Goal: Task Accomplishment & Management: Manage account settings

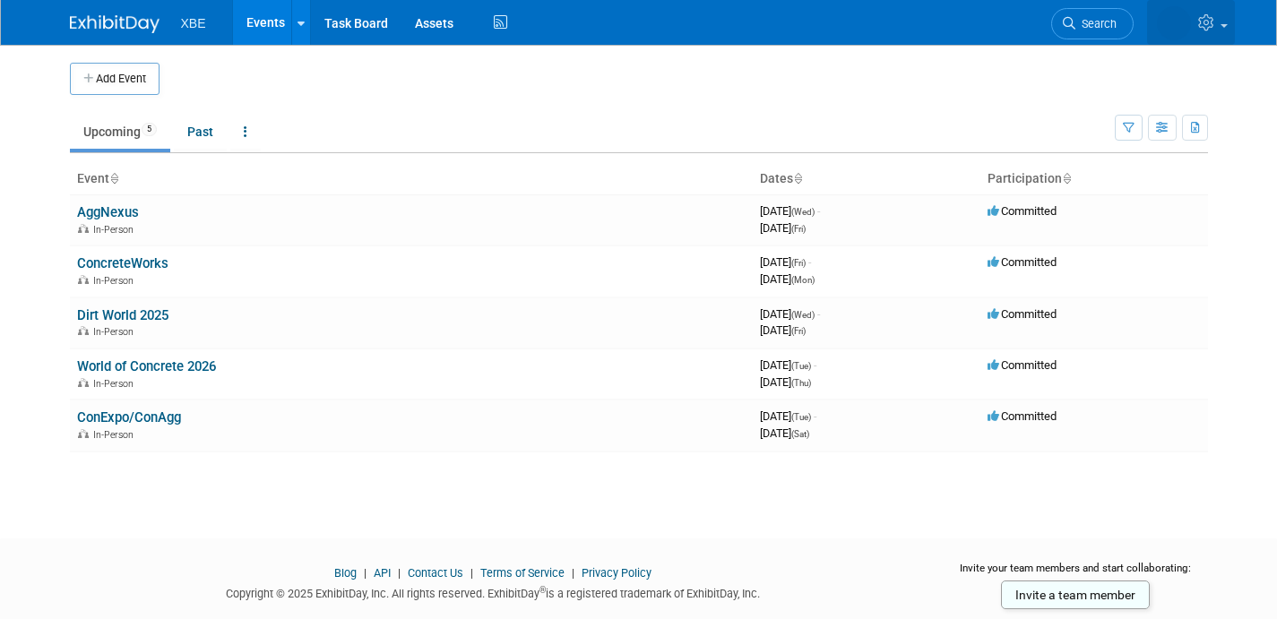
click at [1218, 30] on link at bounding box center [1191, 22] width 88 height 45
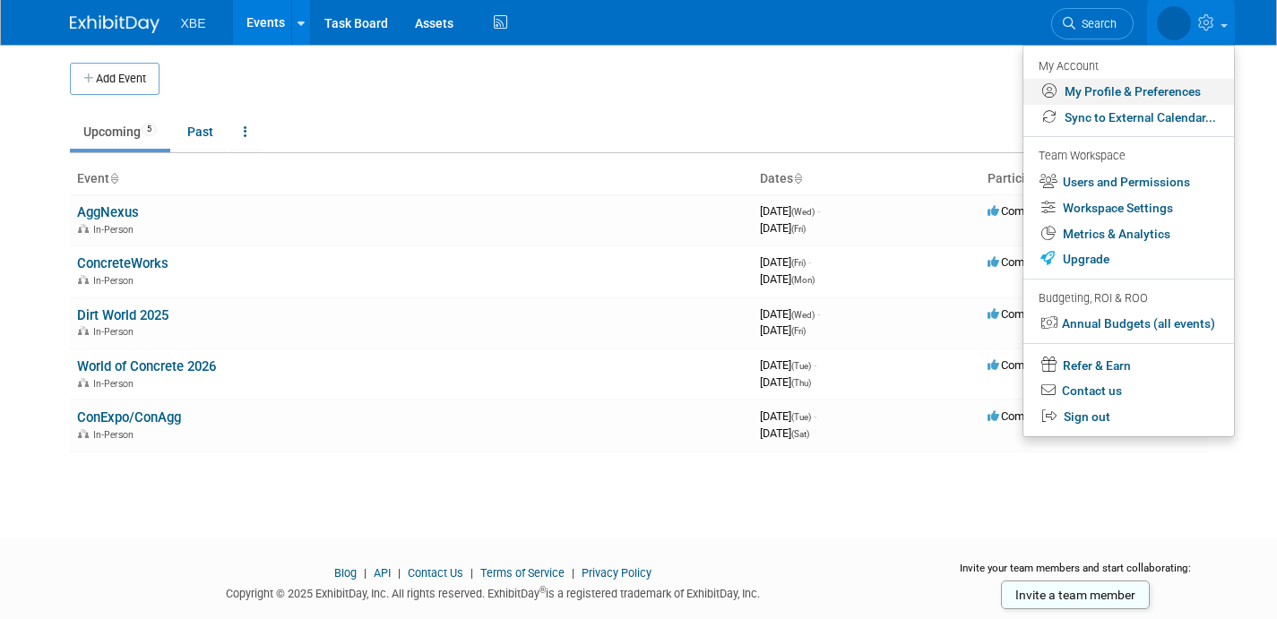
click at [1148, 91] on link "My Profile & Preferences" at bounding box center [1128, 92] width 211 height 26
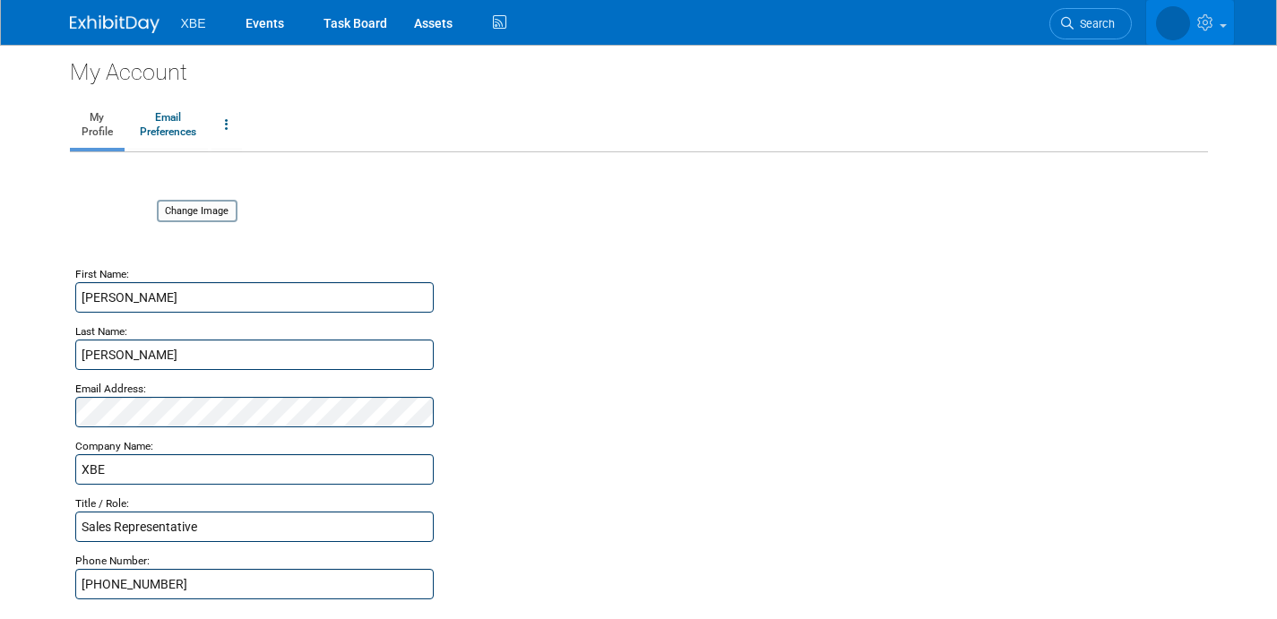
click at [1209, 28] on icon at bounding box center [1207, 22] width 21 height 16
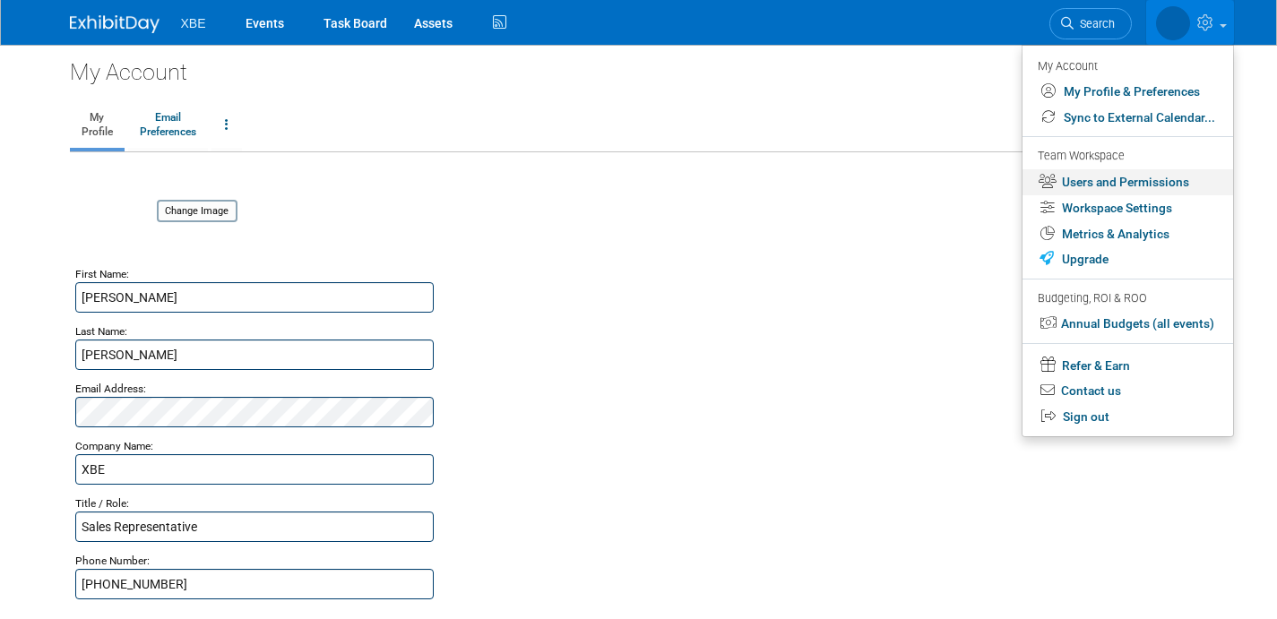
click at [1107, 193] on link "Users and Permissions" at bounding box center [1127, 182] width 211 height 26
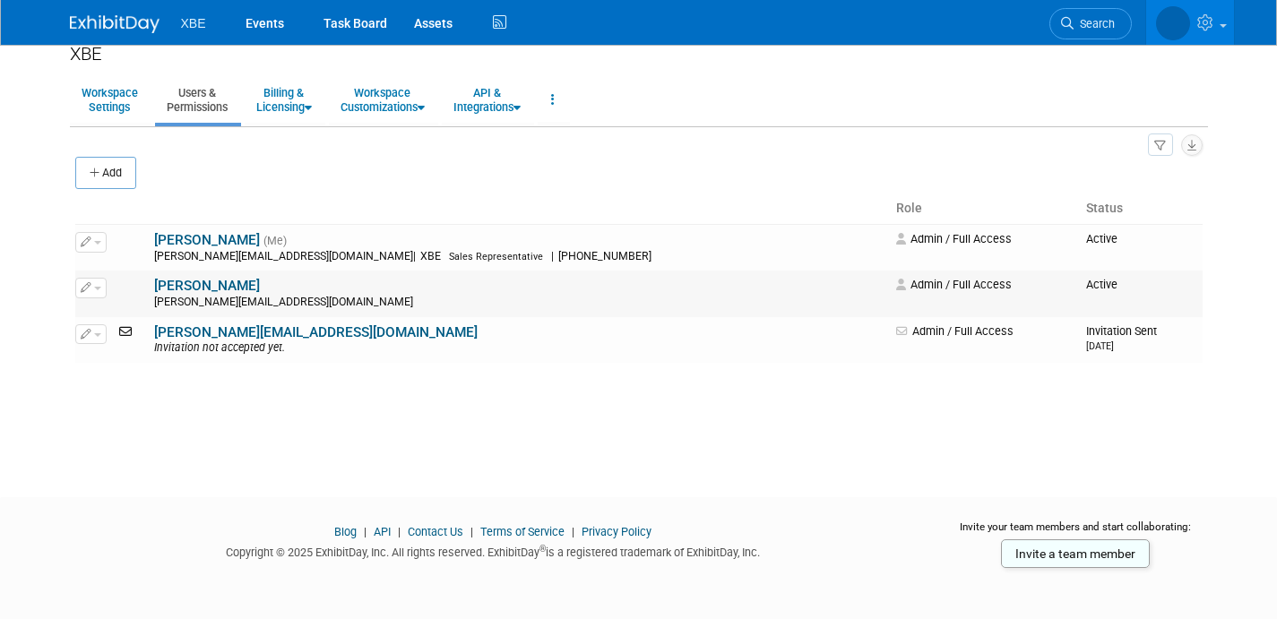
scroll to position [37, 0]
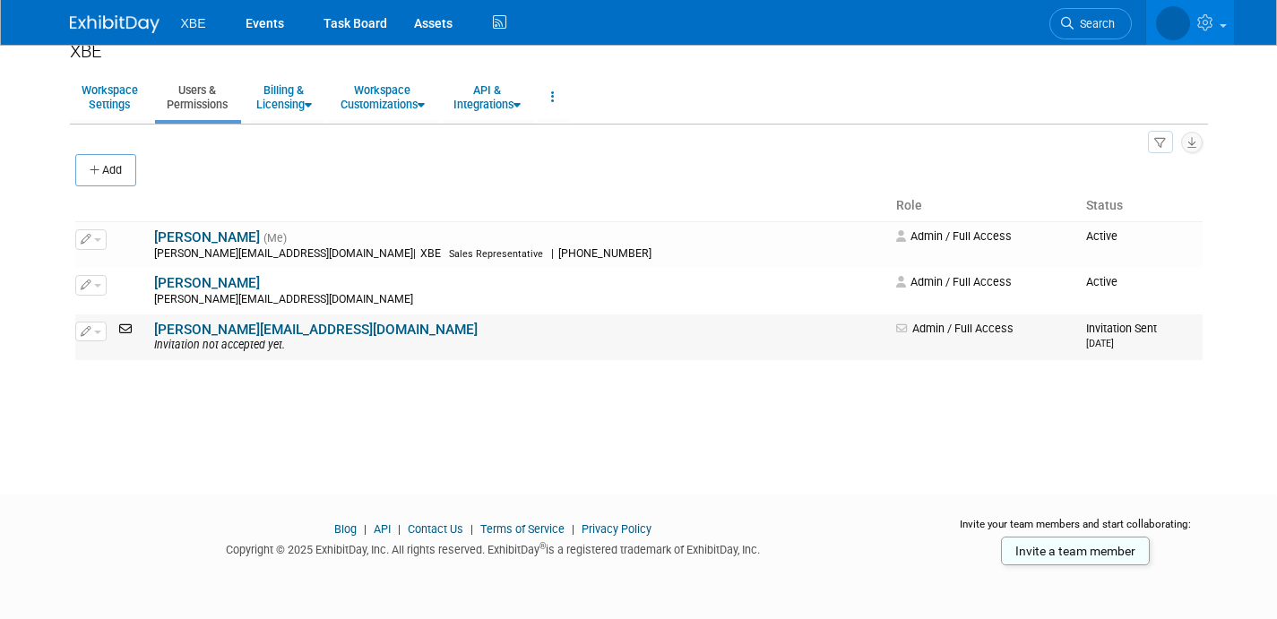
click at [121, 327] on icon at bounding box center [127, 328] width 23 height 13
click at [90, 334] on button "button" at bounding box center [90, 332] width 31 height 20
click at [412, 382] on div "Manage Workspace XBE Workspace Settings Users & Permissions Billing & Licensing…" at bounding box center [638, 235] width 1165 height 454
click at [236, 327] on link "shelby-mitchell@x-b-e.com" at bounding box center [315, 330] width 323 height 16
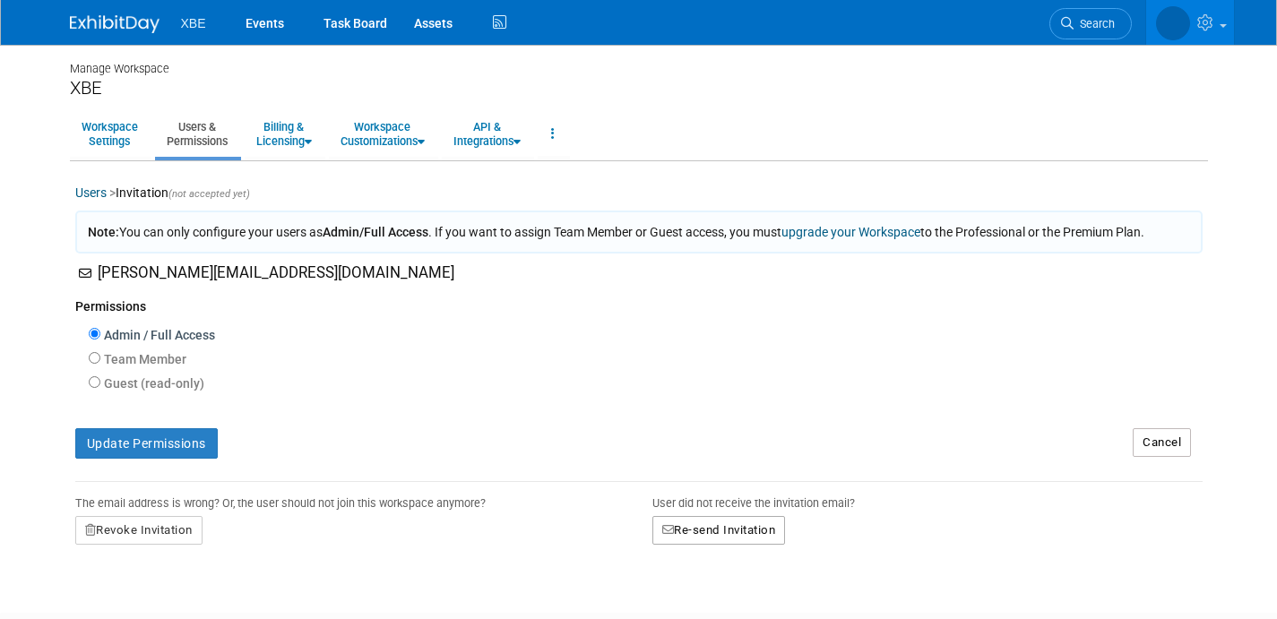
click at [746, 532] on button "Re-send Invitation" at bounding box center [718, 530] width 133 height 29
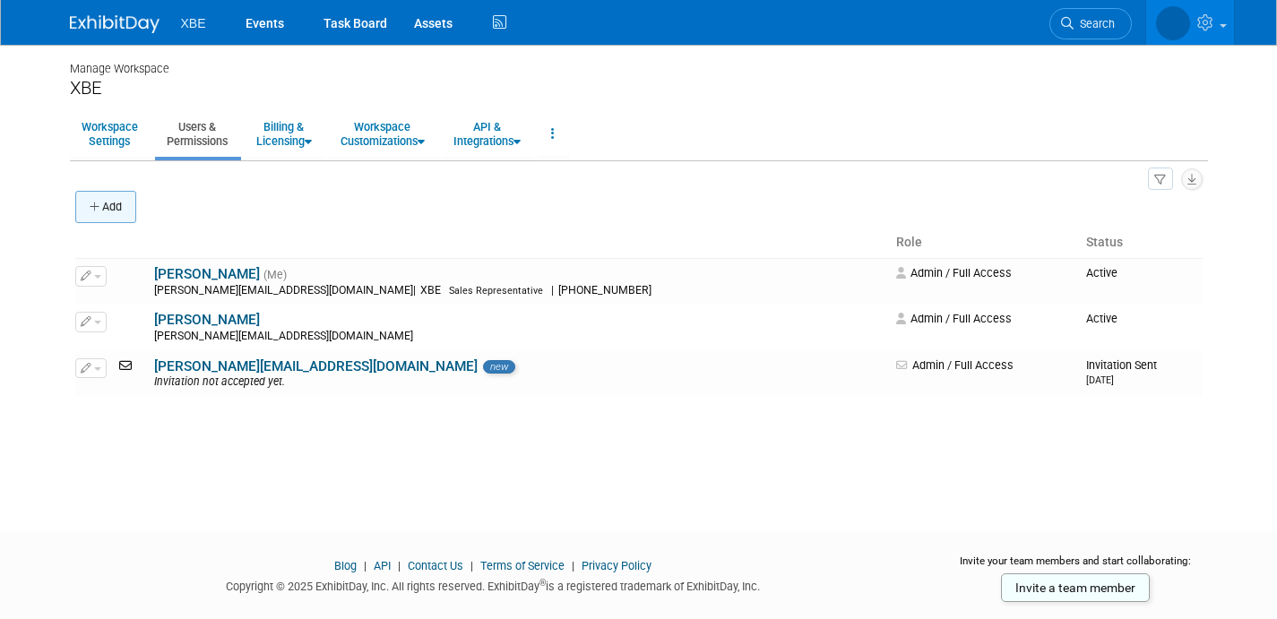
click at [115, 206] on button "Add" at bounding box center [105, 207] width 61 height 32
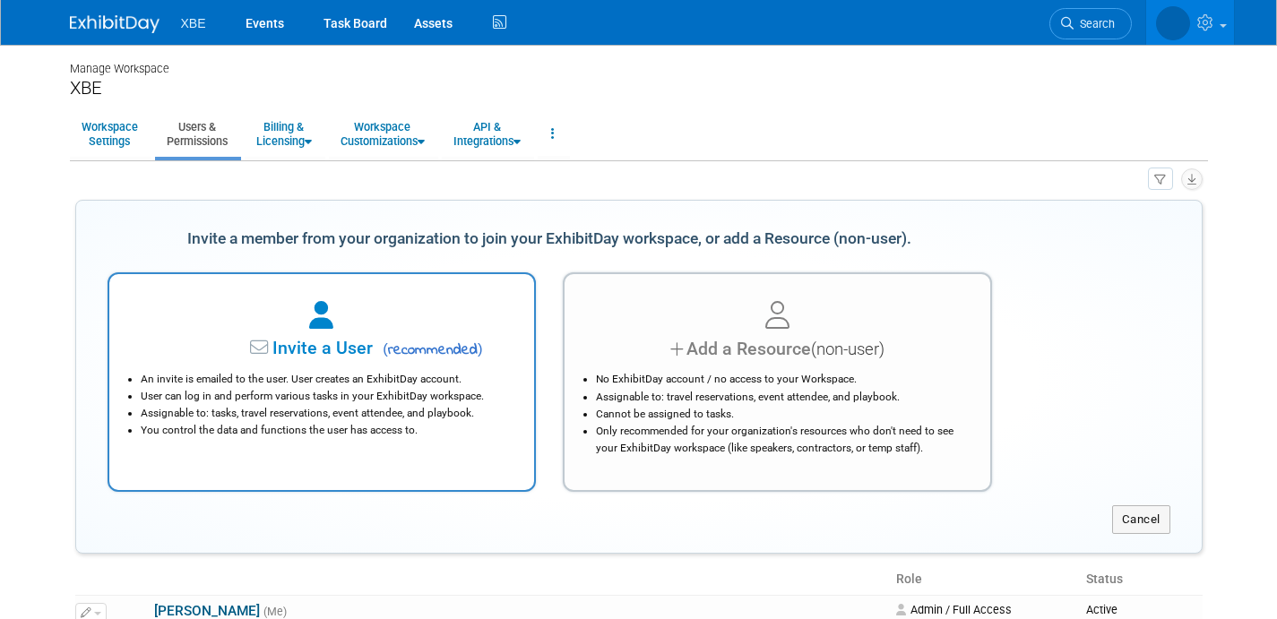
click at [415, 354] on span "( recommended )" at bounding box center [429, 350] width 105 height 21
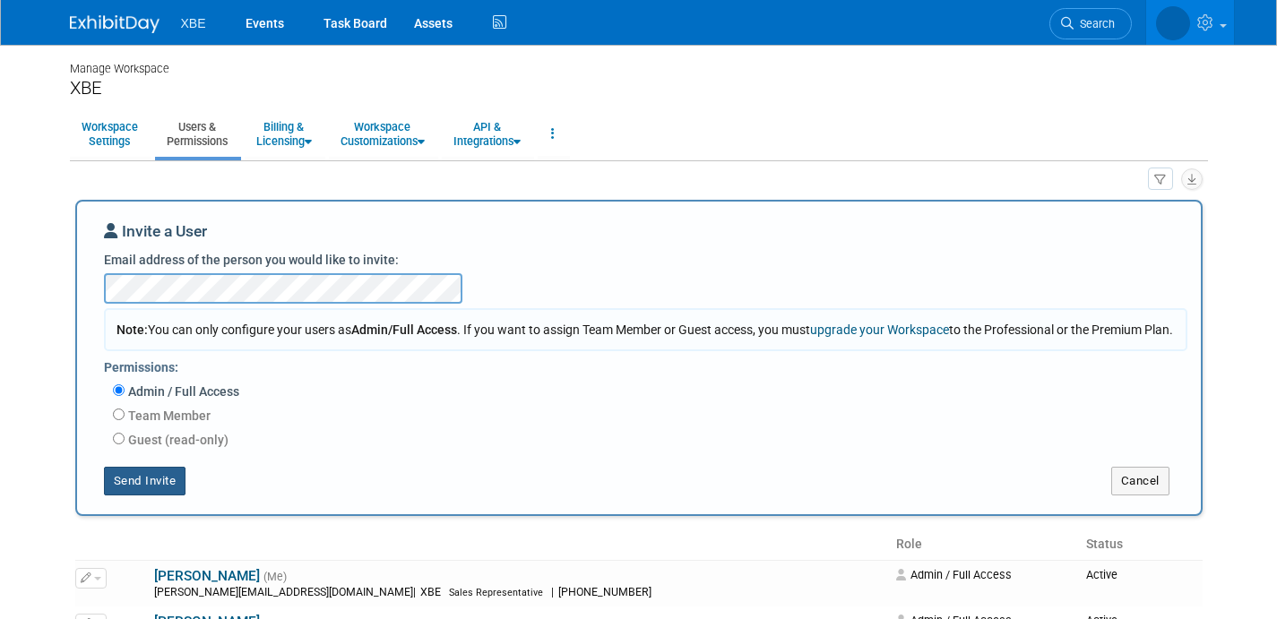
click at [146, 495] on button "Send Invite" at bounding box center [145, 481] width 82 height 29
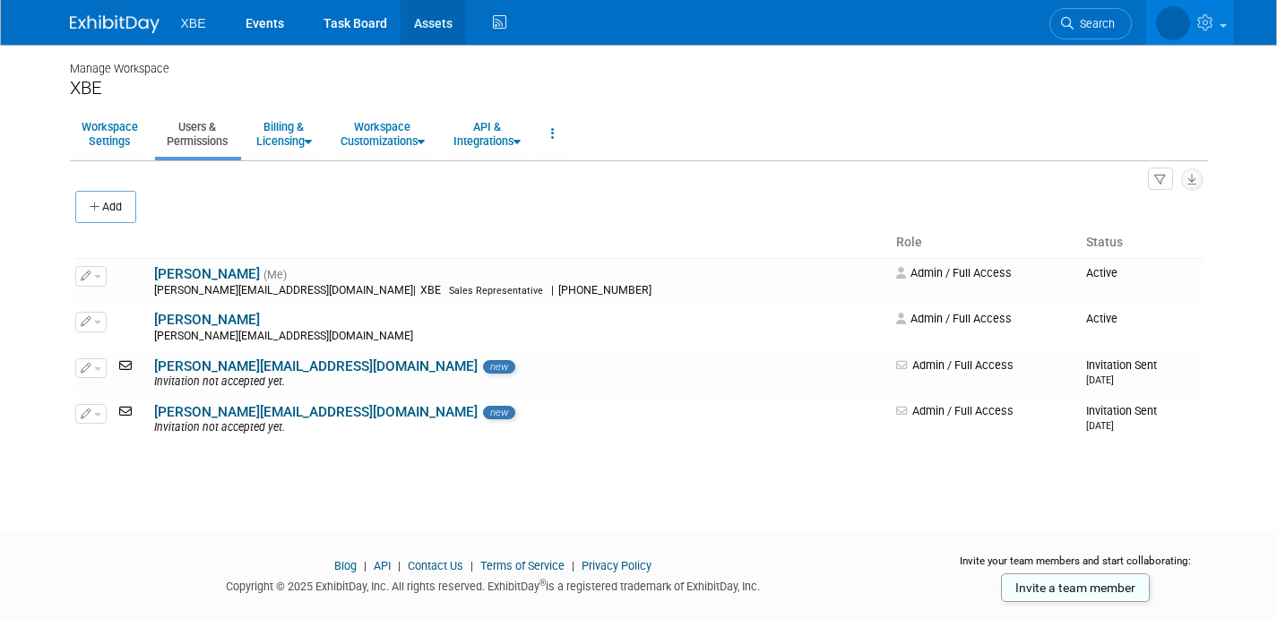
click at [417, 26] on link "Assets" at bounding box center [432, 22] width 65 height 45
